Goal: Task Accomplishment & Management: Complete application form

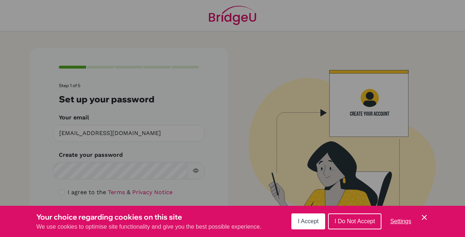
click at [310, 222] on span "I Accept" at bounding box center [308, 221] width 21 height 6
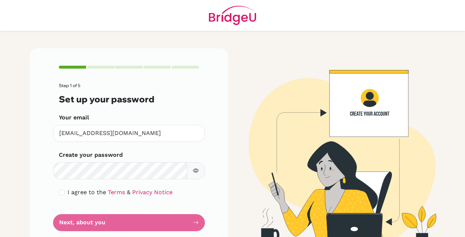
scroll to position [17, 0]
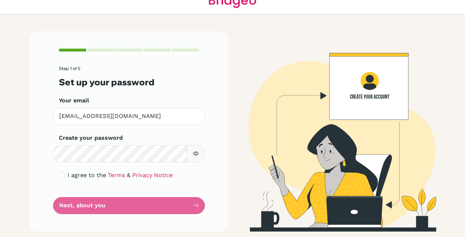
click at [196, 153] on icon "button" at bounding box center [196, 154] width 6 height 6
click at [198, 152] on icon "button" at bounding box center [196, 154] width 6 height 6
click at [63, 175] on input "checkbox" at bounding box center [62, 175] width 6 height 6
checkbox input "true"
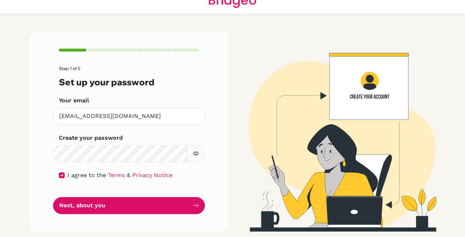
click at [127, 188] on form "Step 1 of 5 Set up your password Your email [EMAIL_ADDRESS][DOMAIN_NAME] Invali…" at bounding box center [129, 140] width 140 height 148
click at [193, 155] on icon "button" at bounding box center [196, 154] width 6 height 6
click at [194, 153] on icon "button" at bounding box center [196, 154] width 6 height 6
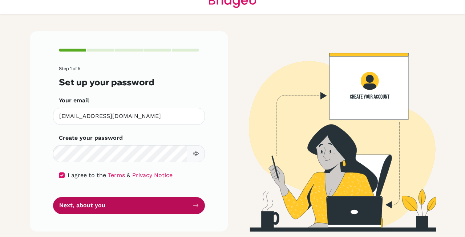
click at [191, 202] on button "Next, about you" at bounding box center [129, 205] width 152 height 17
